Goal: Find specific page/section: Find specific page/section

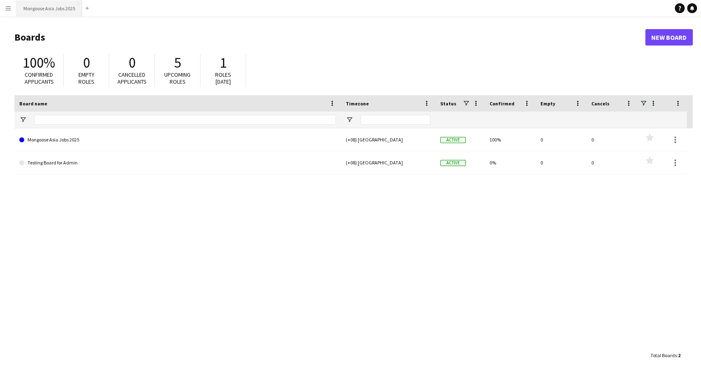
click at [38, 8] on button "Mongoose Asia Jobs 2025 Close" at bounding box center [49, 8] width 65 height 16
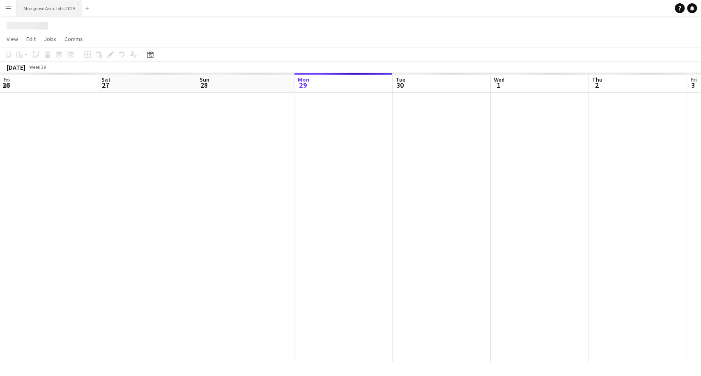
scroll to position [0, 196]
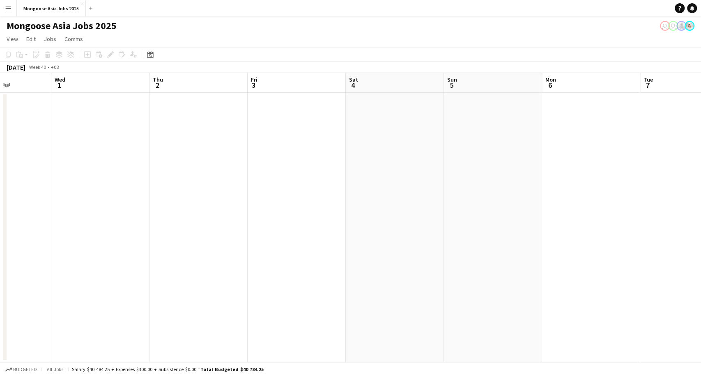
drag, startPoint x: 455, startPoint y: 198, endPoint x: 167, endPoint y: 174, distance: 288.8
click at [173, 176] on app-calendar-viewport "Sun 28 Mon 29 3/3 1 Job Tue 30 Wed 1 Thu 2 Fri 3 Sat 4 Sun 5 Mon 6 Tue 7 Wed 8 …" at bounding box center [350, 217] width 701 height 289
drag, startPoint x: 451, startPoint y: 172, endPoint x: 315, endPoint y: 172, distance: 135.5
click at [266, 176] on app-calendar-viewport "Sun 28 Mon 29 3/3 1 Job Tue 30 Wed 1 Thu 2 Fri 3 Sat 4 Sun 5 Mon 6 Tue 7 Wed 8 …" at bounding box center [350, 217] width 701 height 289
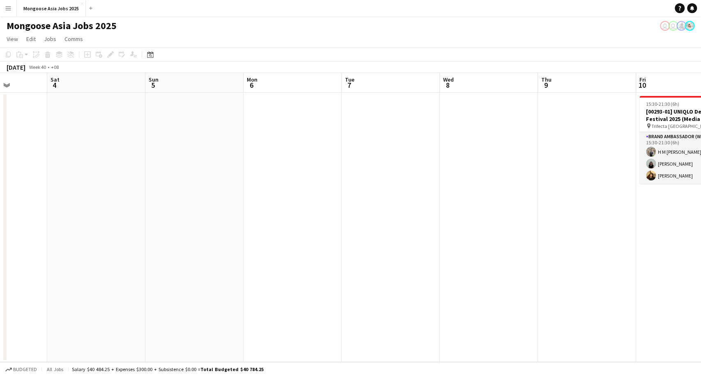
drag, startPoint x: 485, startPoint y: 185, endPoint x: 318, endPoint y: 188, distance: 167.5
click at [321, 188] on app-calendar-viewport "Tue 30 Wed 1 Thu 2 Fri 3 Sat 4 Sun 5 Mon 6 Tue 7 Wed 8 Thu 9 Fri 10 3/3 1 Job S…" at bounding box center [350, 217] width 701 height 289
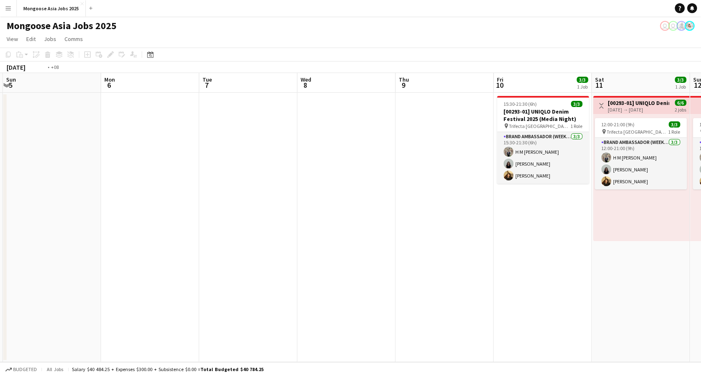
drag, startPoint x: 543, startPoint y: 198, endPoint x: 299, endPoint y: 195, distance: 244.3
click at [299, 195] on app-calendar-viewport "Thu 2 Fri 3 Sat 4 Sun 5 Mon 6 Tue 7 Wed 8 Thu 9 Fri 10 3/3 1 Job Sat 11 3/3 1 J…" at bounding box center [350, 217] width 701 height 289
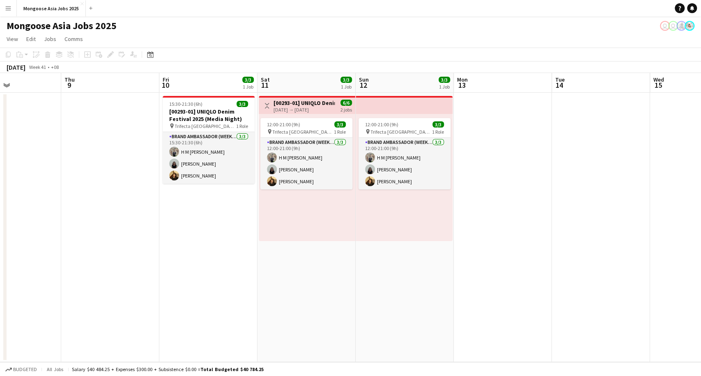
drag, startPoint x: 470, startPoint y: 239, endPoint x: 338, endPoint y: 226, distance: 132.4
click at [341, 226] on app-calendar-viewport "Mon 6 Tue 7 Wed 8 Thu 9 Fri 10 3/3 1 Job Sat 11 3/3 1 Job Sun 12 3/3 1 Job Mon …" at bounding box center [350, 217] width 701 height 289
click at [337, 226] on div "12:00-21:00 (9h) 3/3 pin Trifecta Singapore 1 Role Brand Ambassador (weekend) […" at bounding box center [307, 177] width 96 height 127
